Goal: Task Accomplishment & Management: Manage account settings

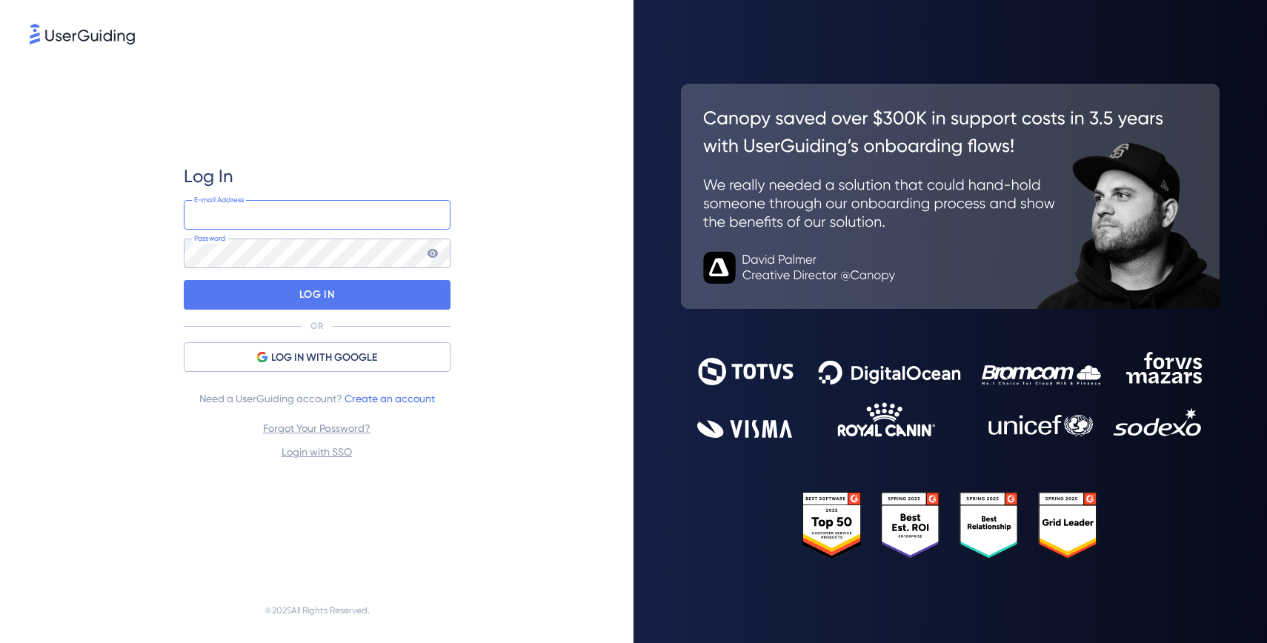
click at [256, 214] on input "email" at bounding box center [317, 215] width 267 height 30
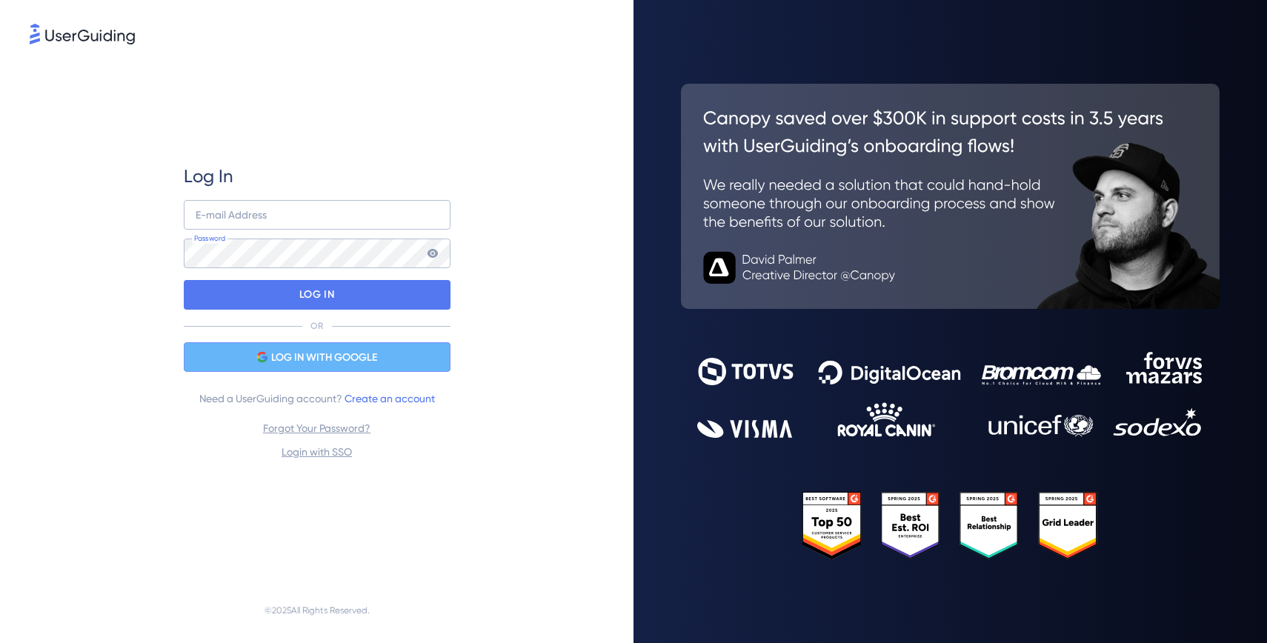
click at [309, 356] on span "LOG IN WITH GOOGLE" at bounding box center [324, 358] width 106 height 18
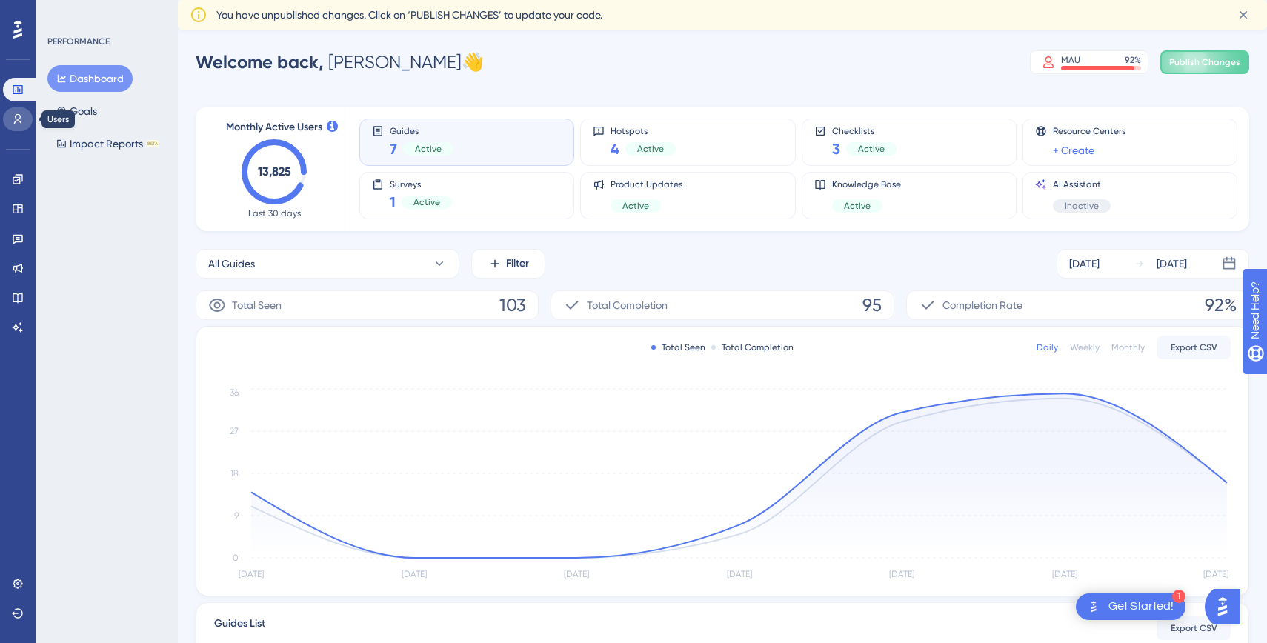
click at [19, 126] on link at bounding box center [18, 119] width 30 height 24
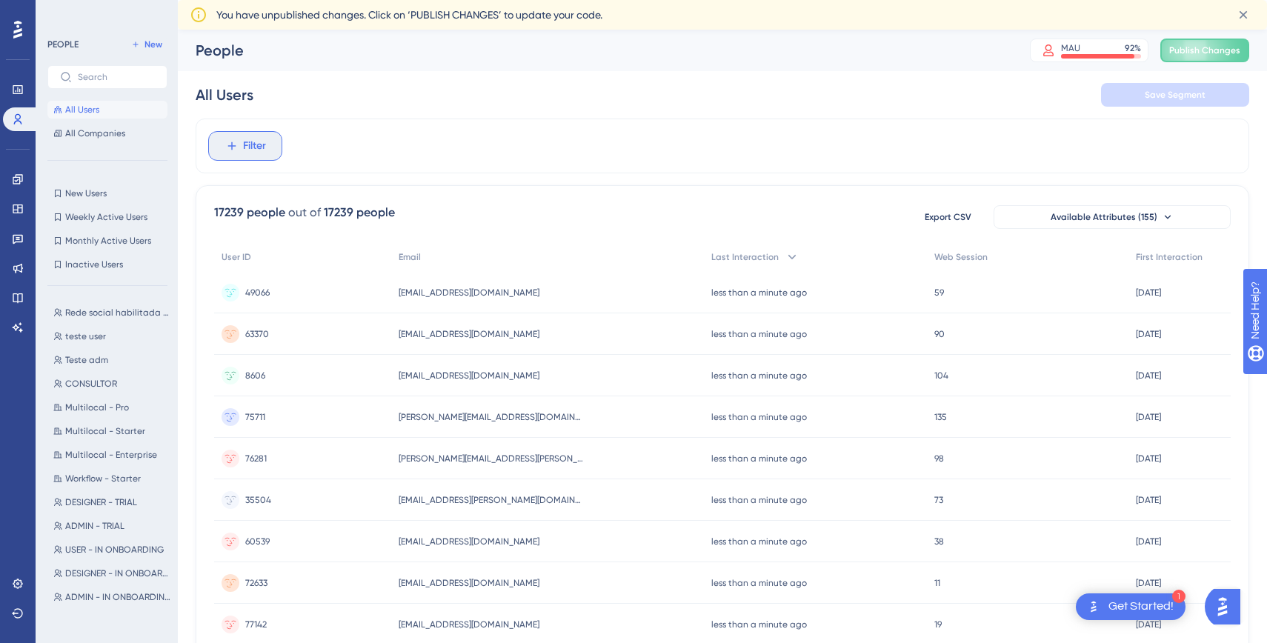
click at [227, 150] on icon at bounding box center [231, 145] width 13 height 13
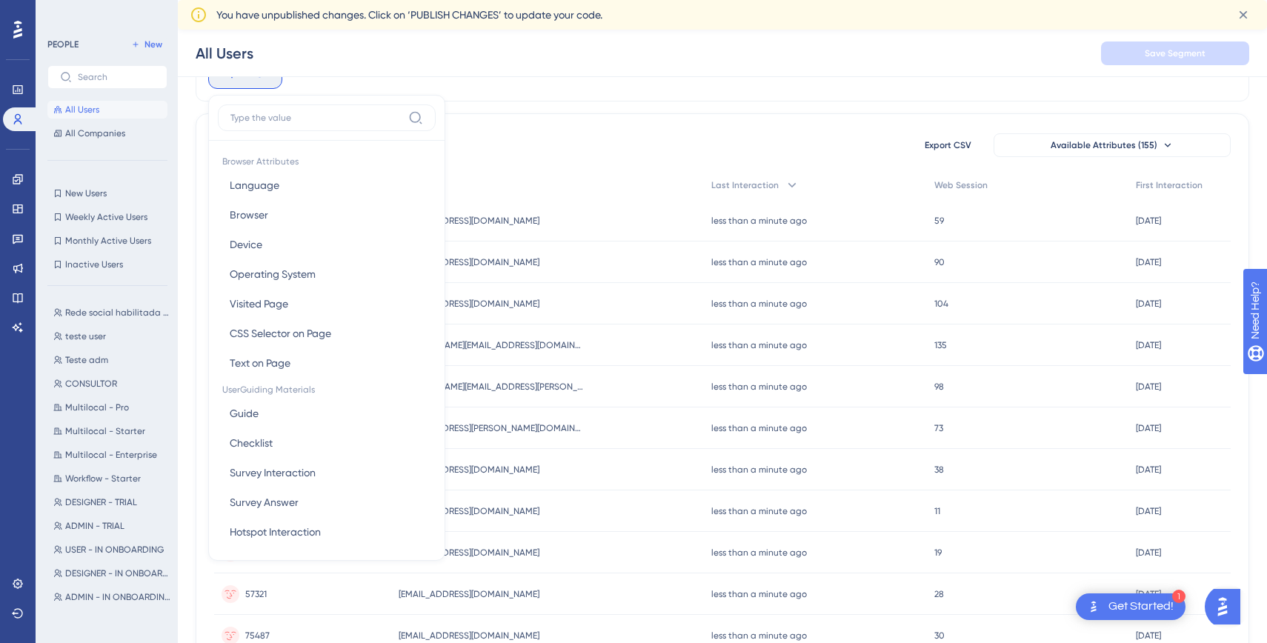
click at [579, 243] on div "[EMAIL_ADDRESS][DOMAIN_NAME] [DOMAIN_NAME][EMAIL_ADDRESS][DOMAIN_NAME]" at bounding box center [547, 261] width 313 height 41
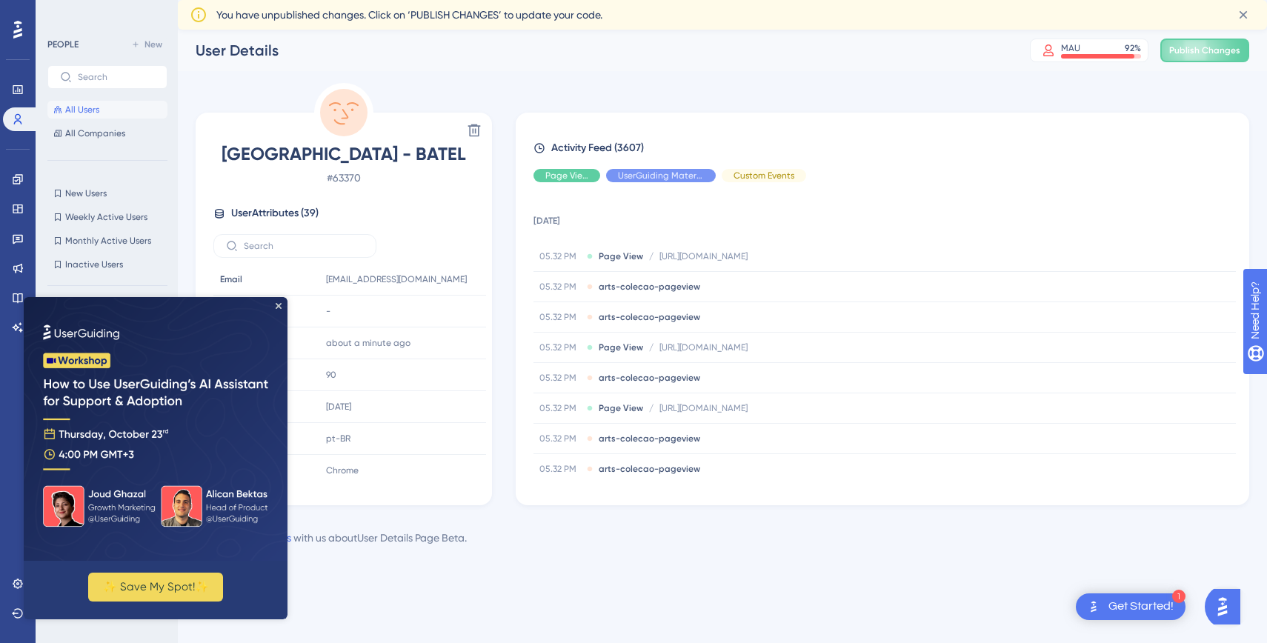
click at [274, 304] on img at bounding box center [156, 429] width 264 height 264
click at [279, 308] on icon "Close Preview" at bounding box center [279, 306] width 6 height 6
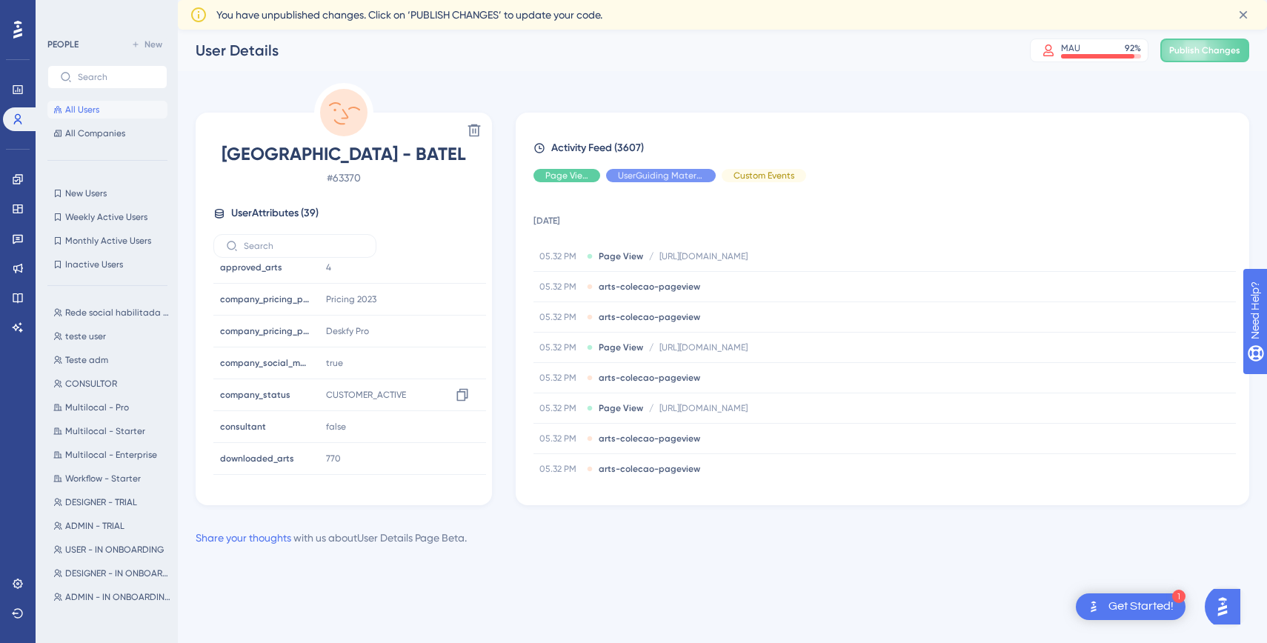
scroll to position [296, 0]
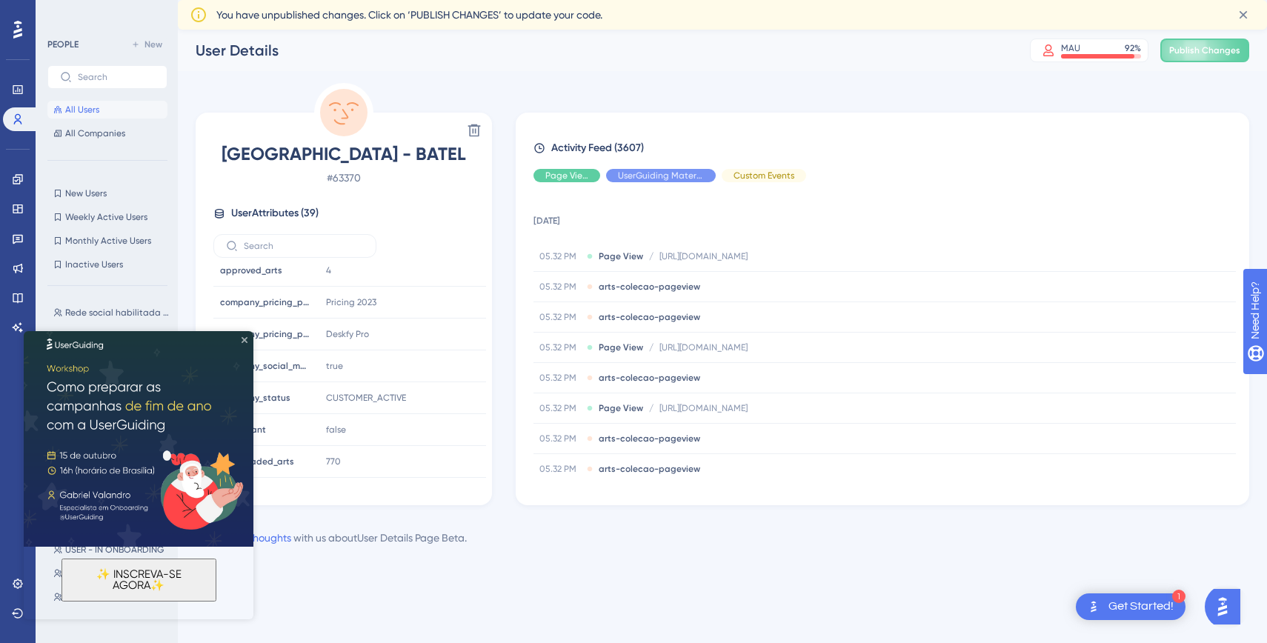
click at [244, 340] on icon "Close Preview" at bounding box center [244, 340] width 6 height 6
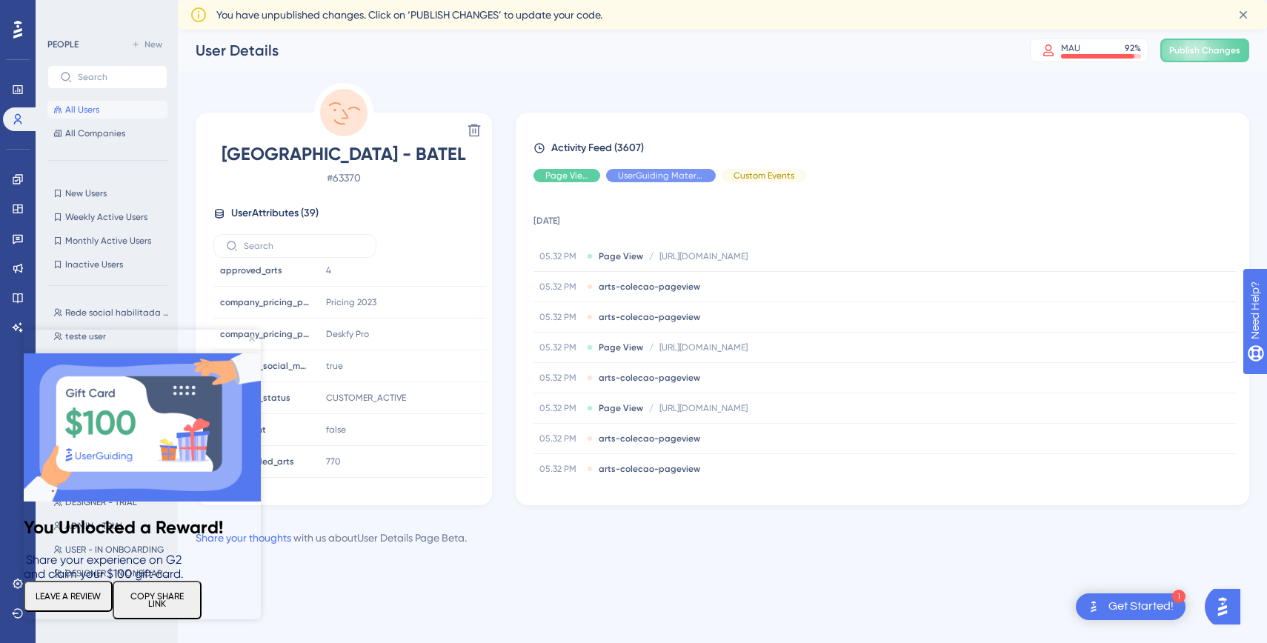
scroll to position [0, 0]
click at [251, 337] on icon "Close Preview" at bounding box center [252, 339] width 6 height 6
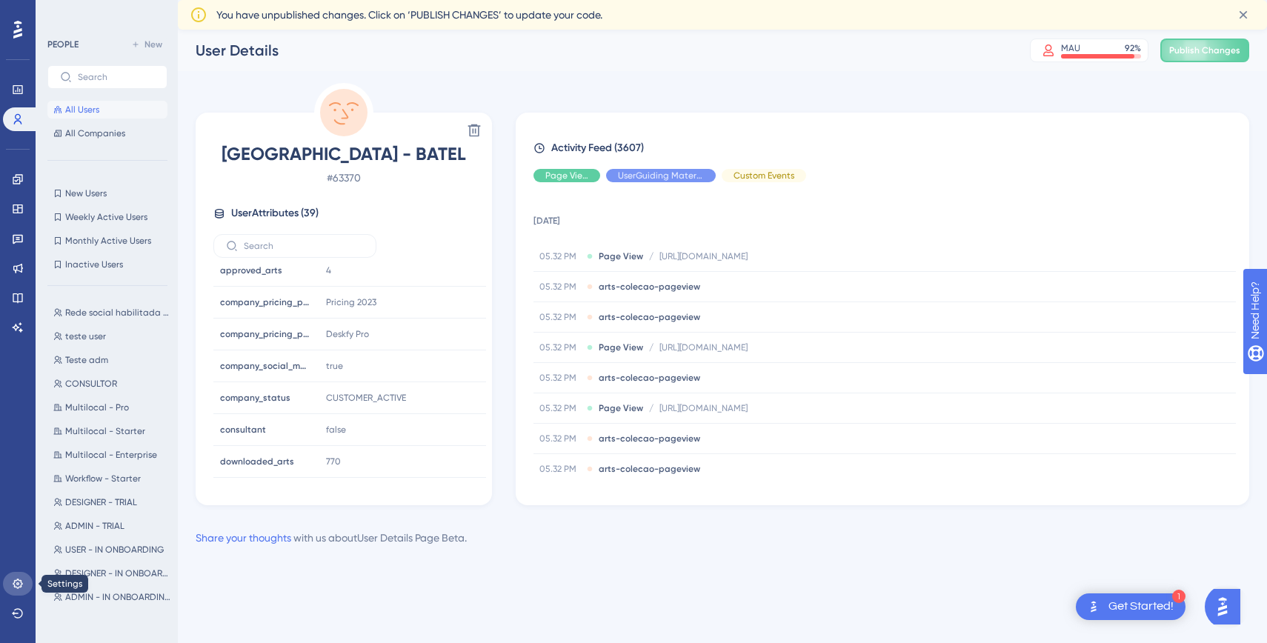
click at [15, 585] on icon at bounding box center [18, 583] width 10 height 10
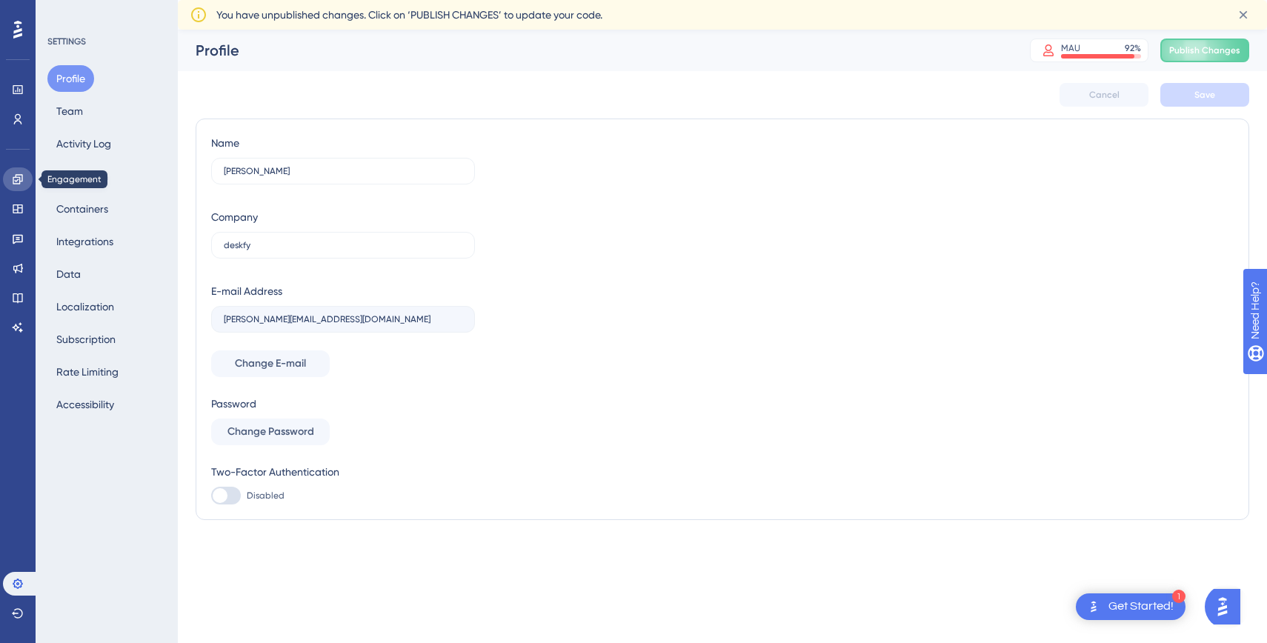
click at [16, 174] on icon at bounding box center [18, 179] width 10 height 10
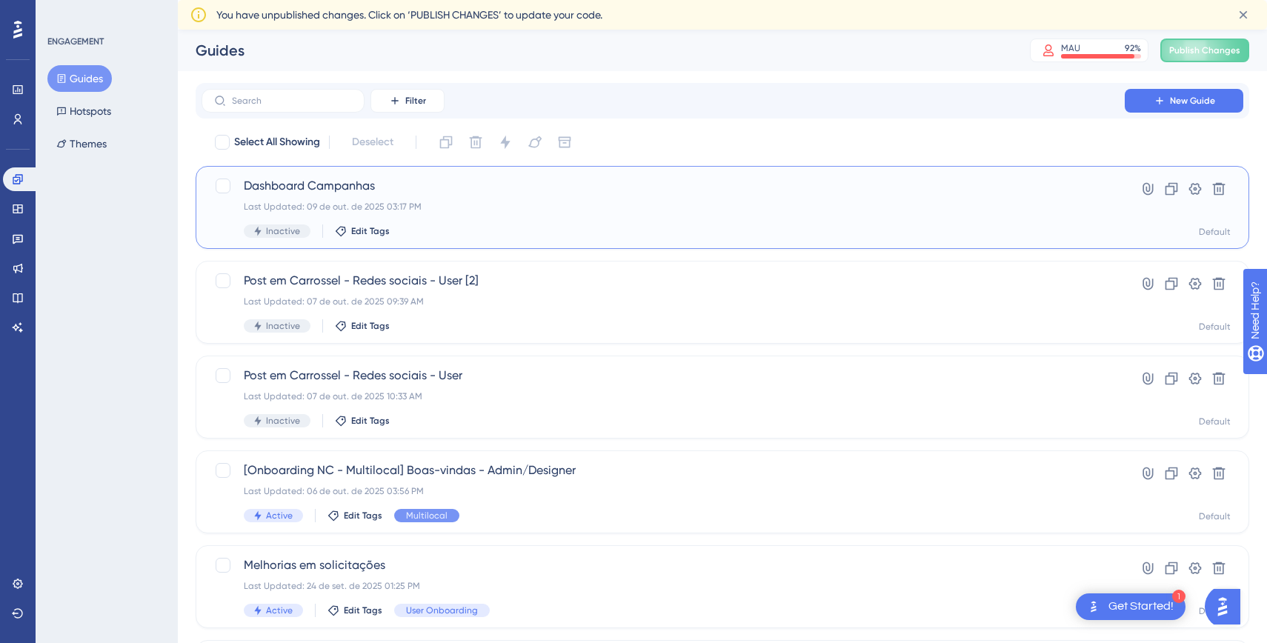
click at [403, 204] on div "Last Updated: 09 de out. de 2025 03:17 PM" at bounding box center [663, 207] width 838 height 12
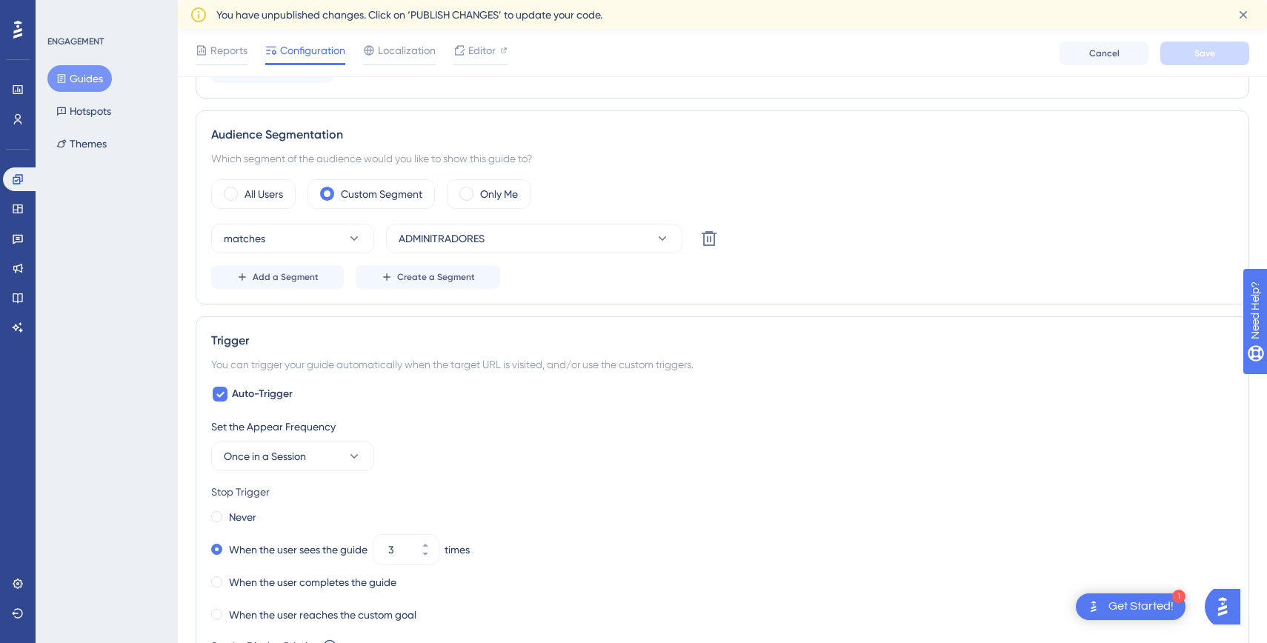
scroll to position [495, 0]
click at [285, 277] on span "Add a Segment" at bounding box center [286, 276] width 66 height 12
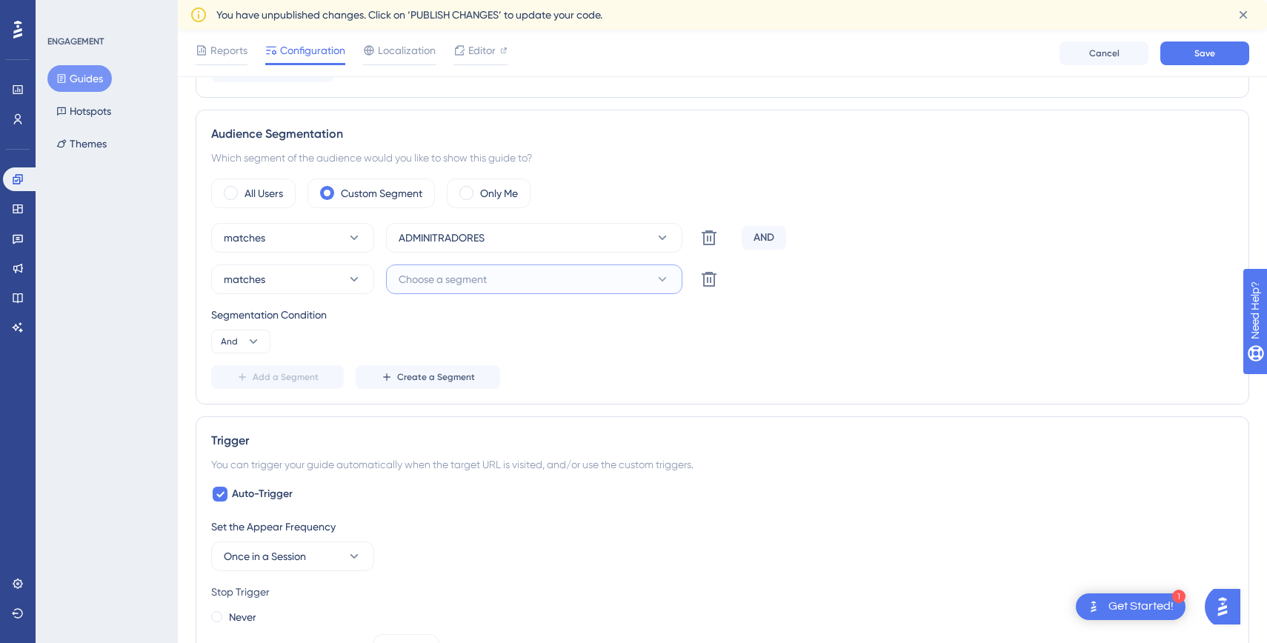
click at [656, 277] on icon at bounding box center [662, 279] width 15 height 15
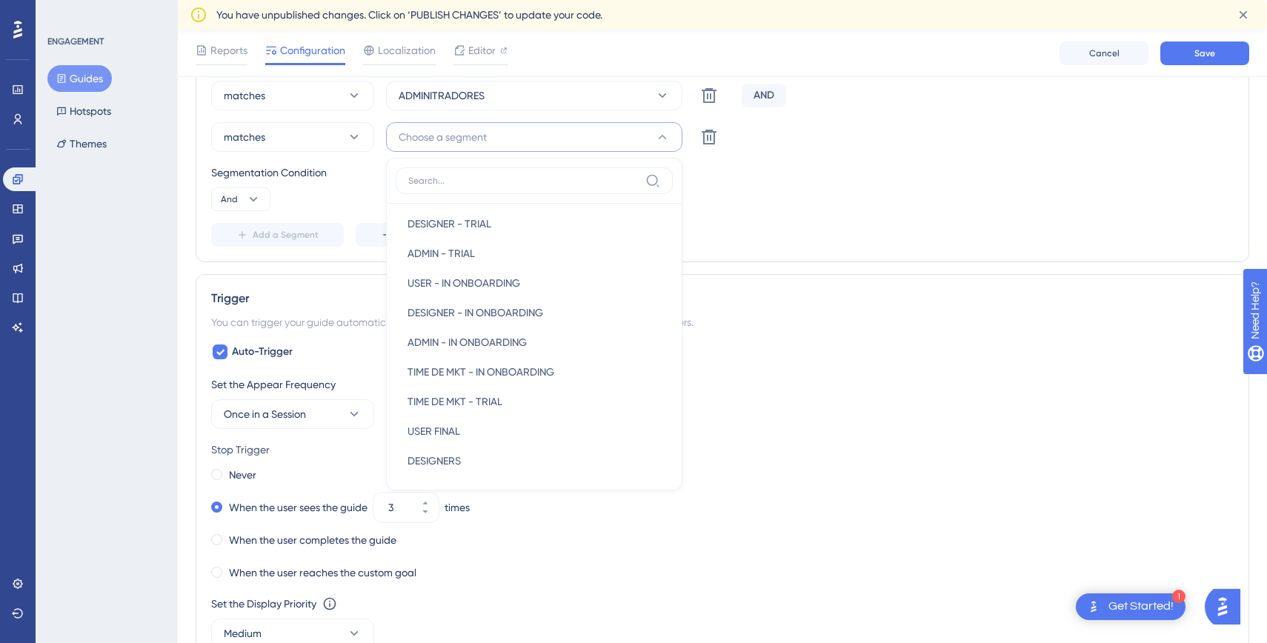
scroll to position [541, 0]
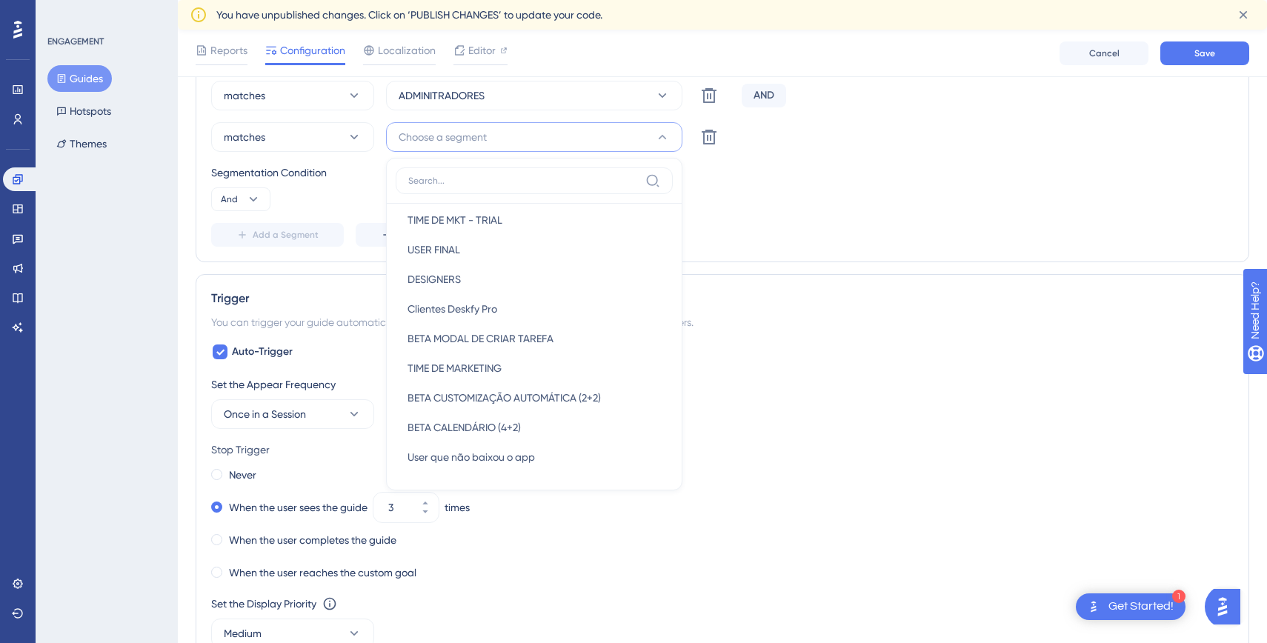
click at [341, 205] on div "Segmentation Condition And" at bounding box center [722, 187] width 1022 height 47
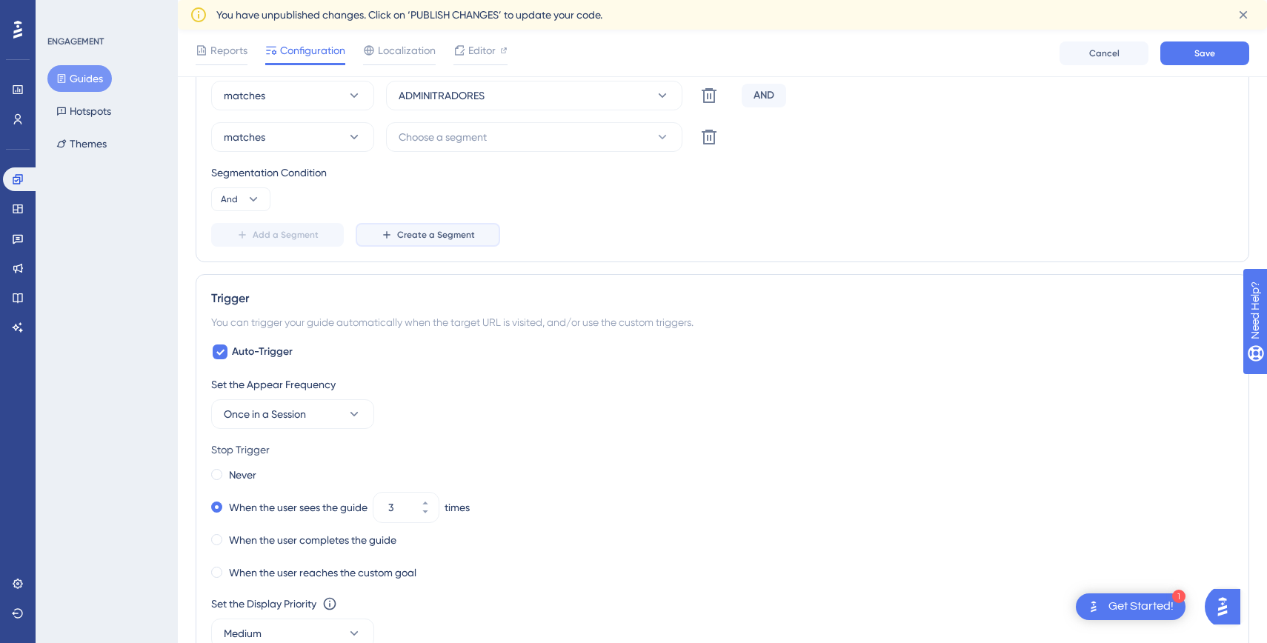
click at [408, 240] on span "Create a Segment" at bounding box center [436, 235] width 78 height 12
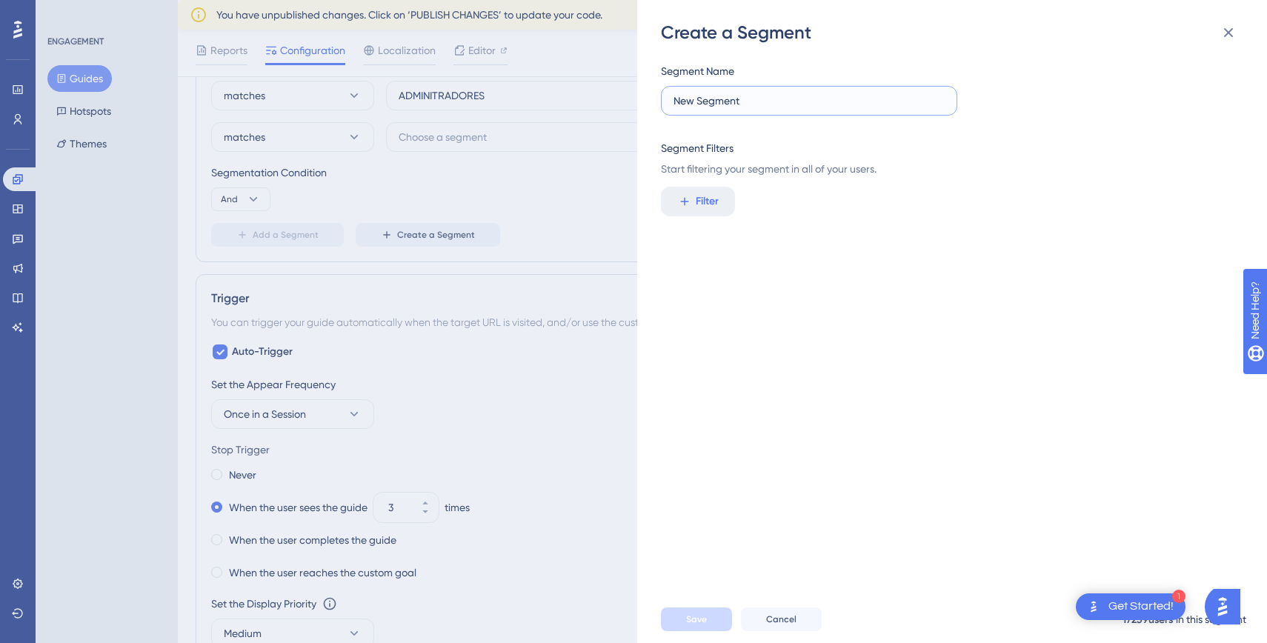
click at [763, 105] on input "New Segment" at bounding box center [808, 101] width 271 height 16
click at [716, 196] on span "Filter" at bounding box center [707, 202] width 23 height 18
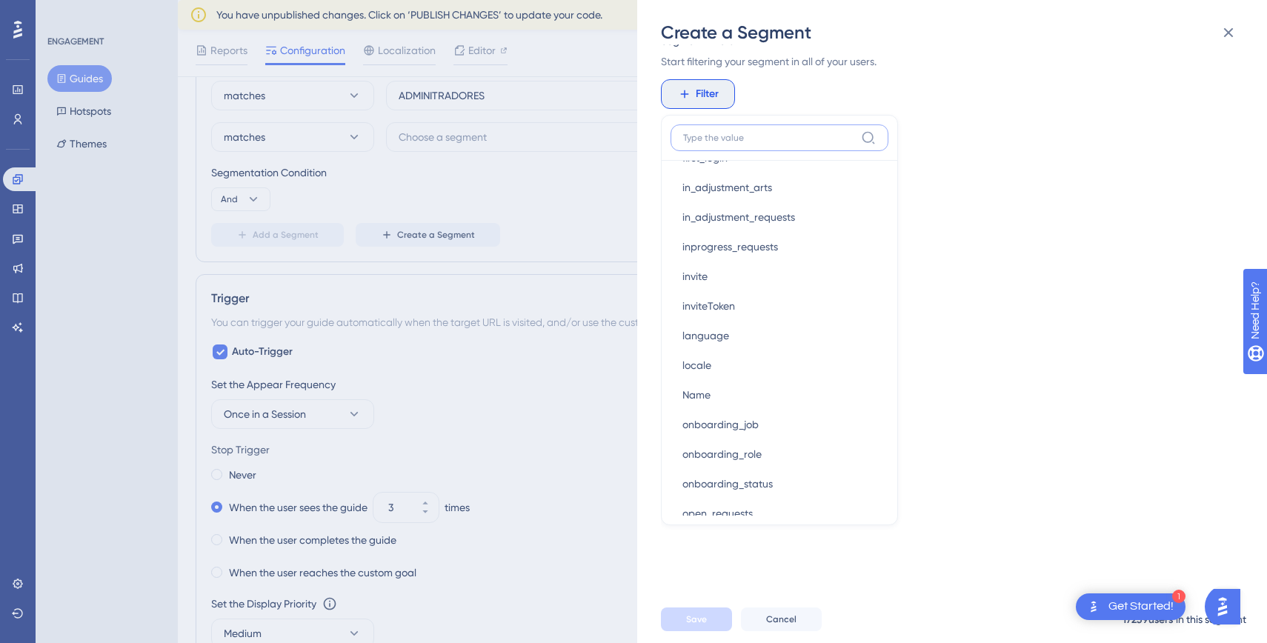
scroll to position [2351, 0]
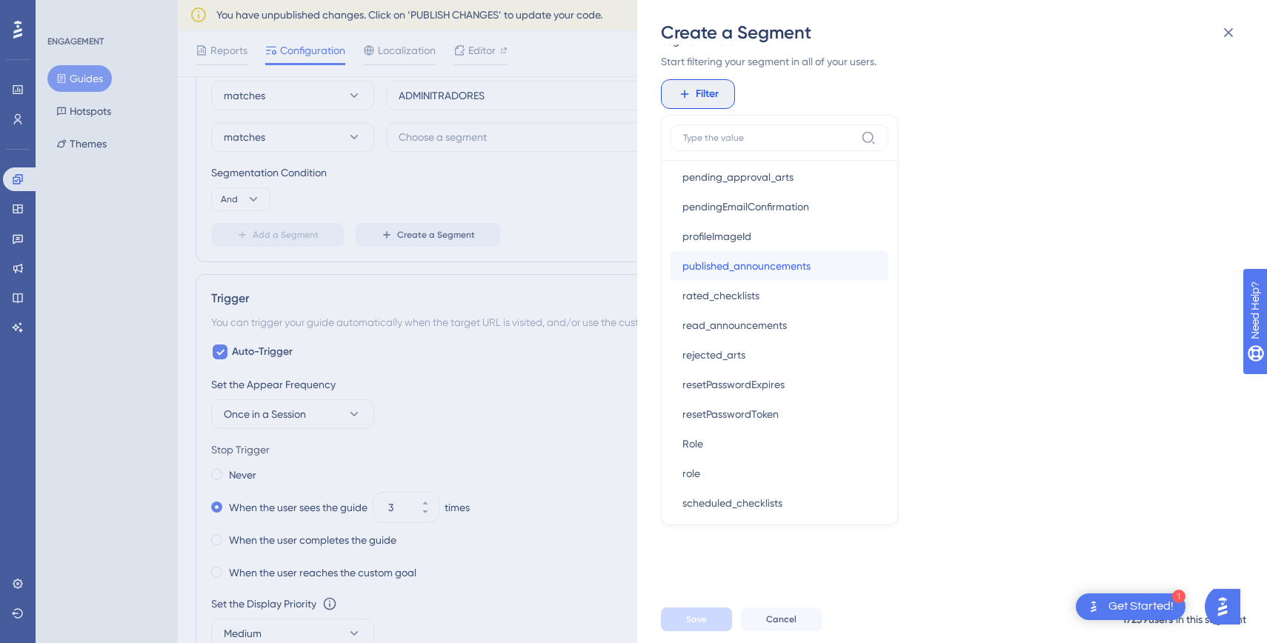
click at [767, 251] on button "published_announcements published_announcements" at bounding box center [779, 266] width 218 height 30
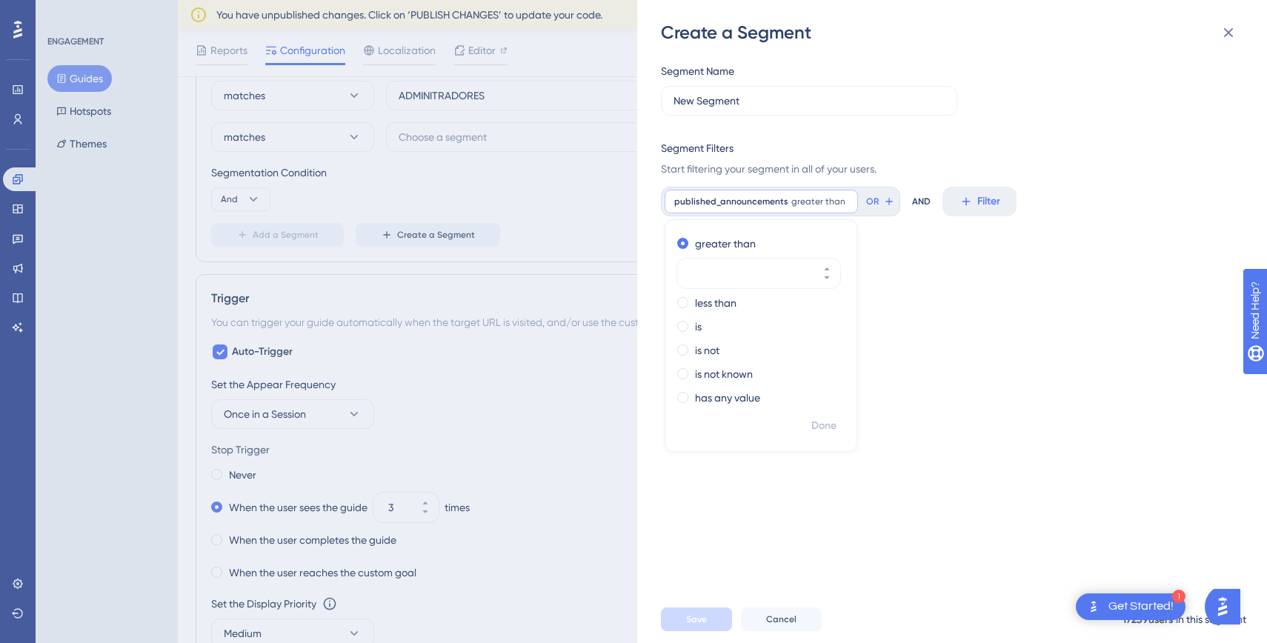
scroll to position [0, 0]
click at [1001, 466] on div "Segment Name New Segment Segment Filters Start filtering your segment in all of…" at bounding box center [959, 319] width 597 height 551
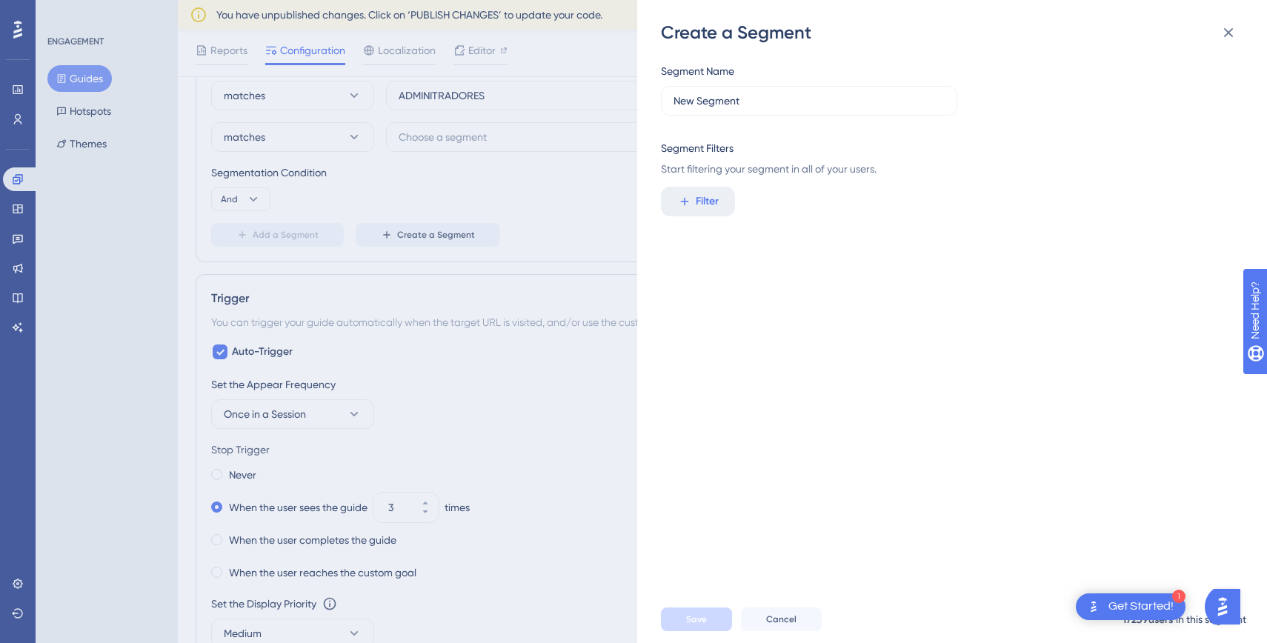
click at [99, 90] on div "Create a Segment Segment Name New Segment Segment Filters Start filtering your …" at bounding box center [633, 321] width 1267 height 643
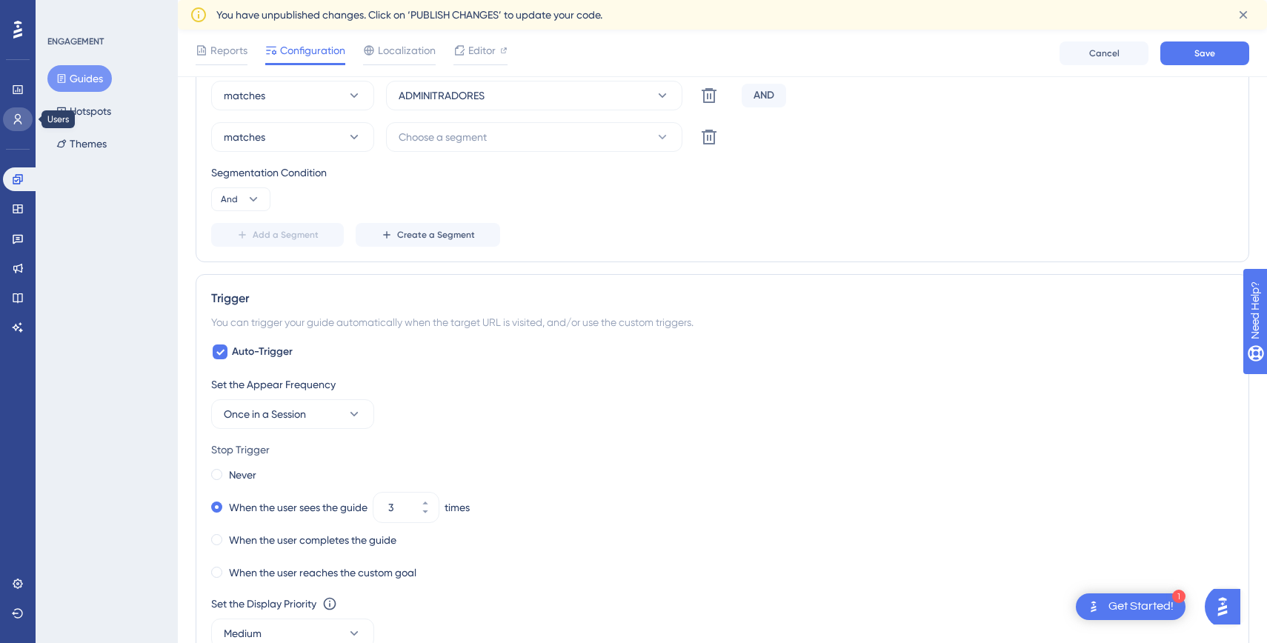
click at [21, 126] on link at bounding box center [18, 119] width 30 height 24
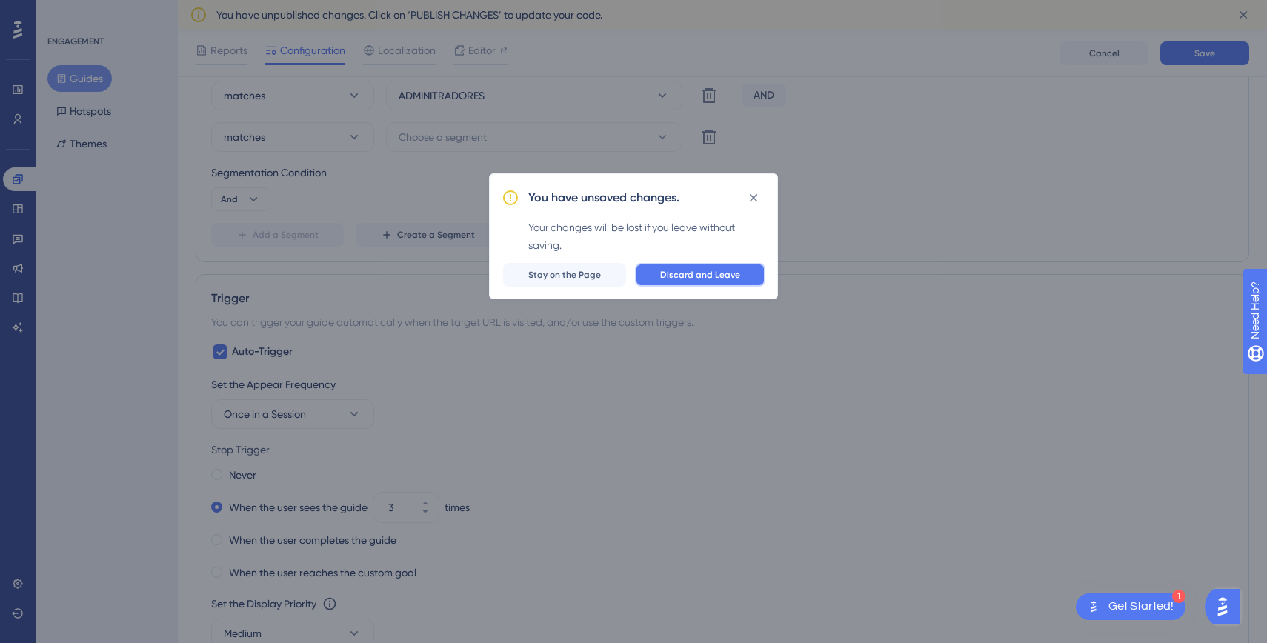
click at [661, 273] on button "Discard and Leave" at bounding box center [700, 275] width 130 height 24
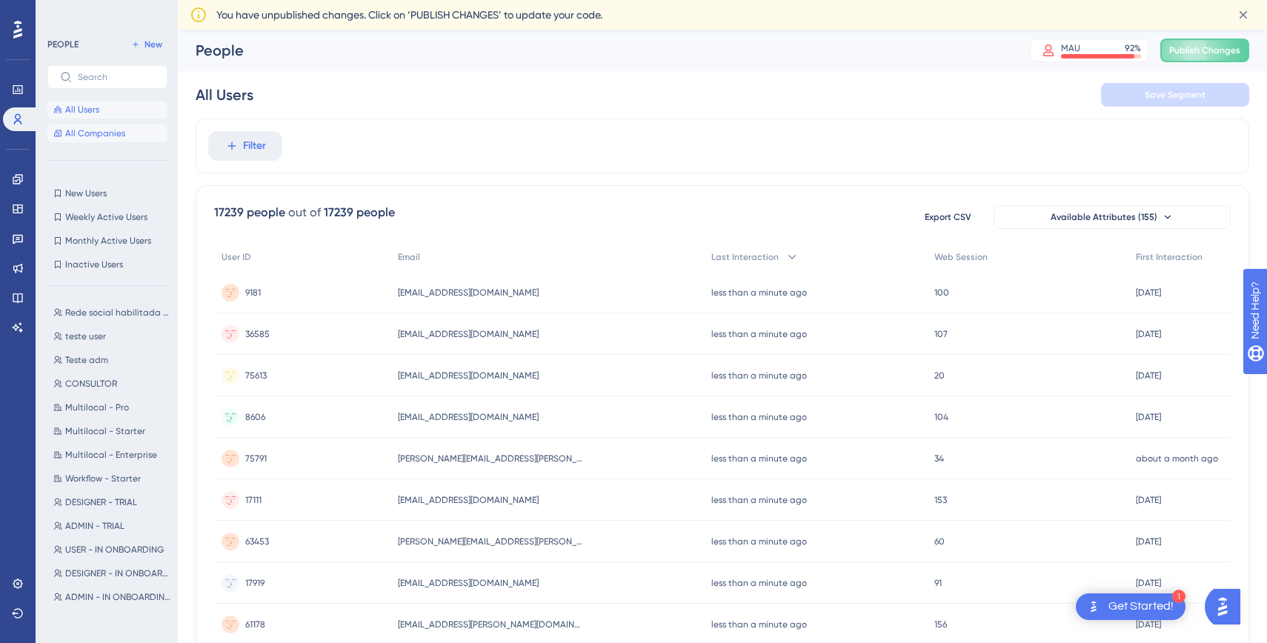
click at [126, 128] on button "All Companies" at bounding box center [107, 133] width 120 height 18
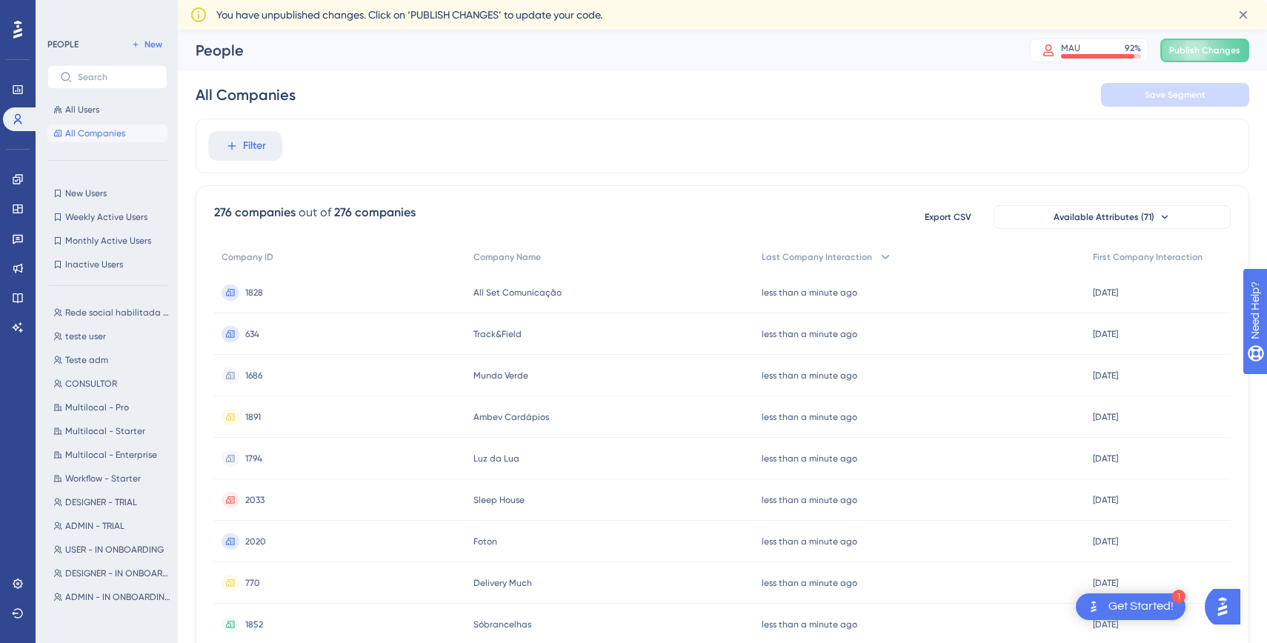
click at [419, 337] on div "634 634" at bounding box center [340, 333] width 252 height 41
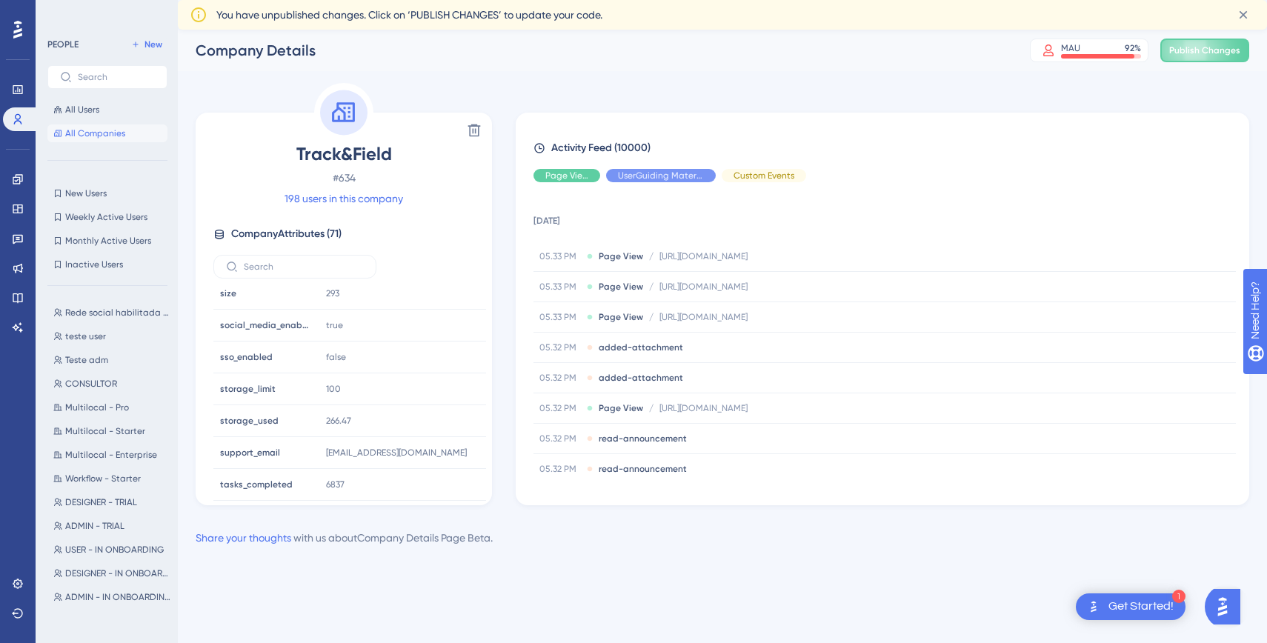
scroll to position [2044, 0]
